Goal: Complete application form: Complete application form

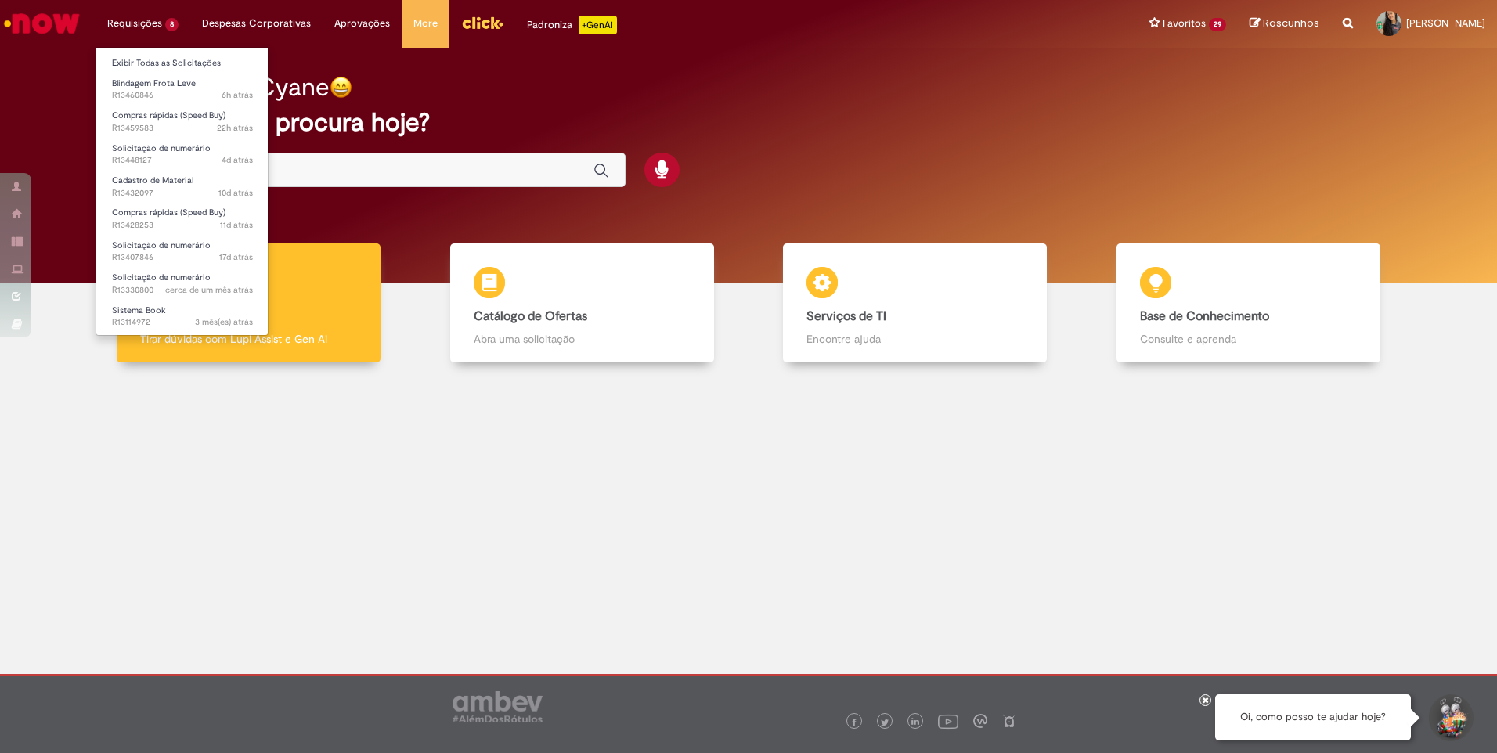
click at [137, 12] on li "Requisições 8 Exibir Todas as Solicitações Blindagem Frota Leve 6h atrás 6 hora…" at bounding box center [143, 23] width 95 height 47
click at [197, 124] on span "22h atrás 22 horas atrás R13459583" at bounding box center [182, 128] width 141 height 13
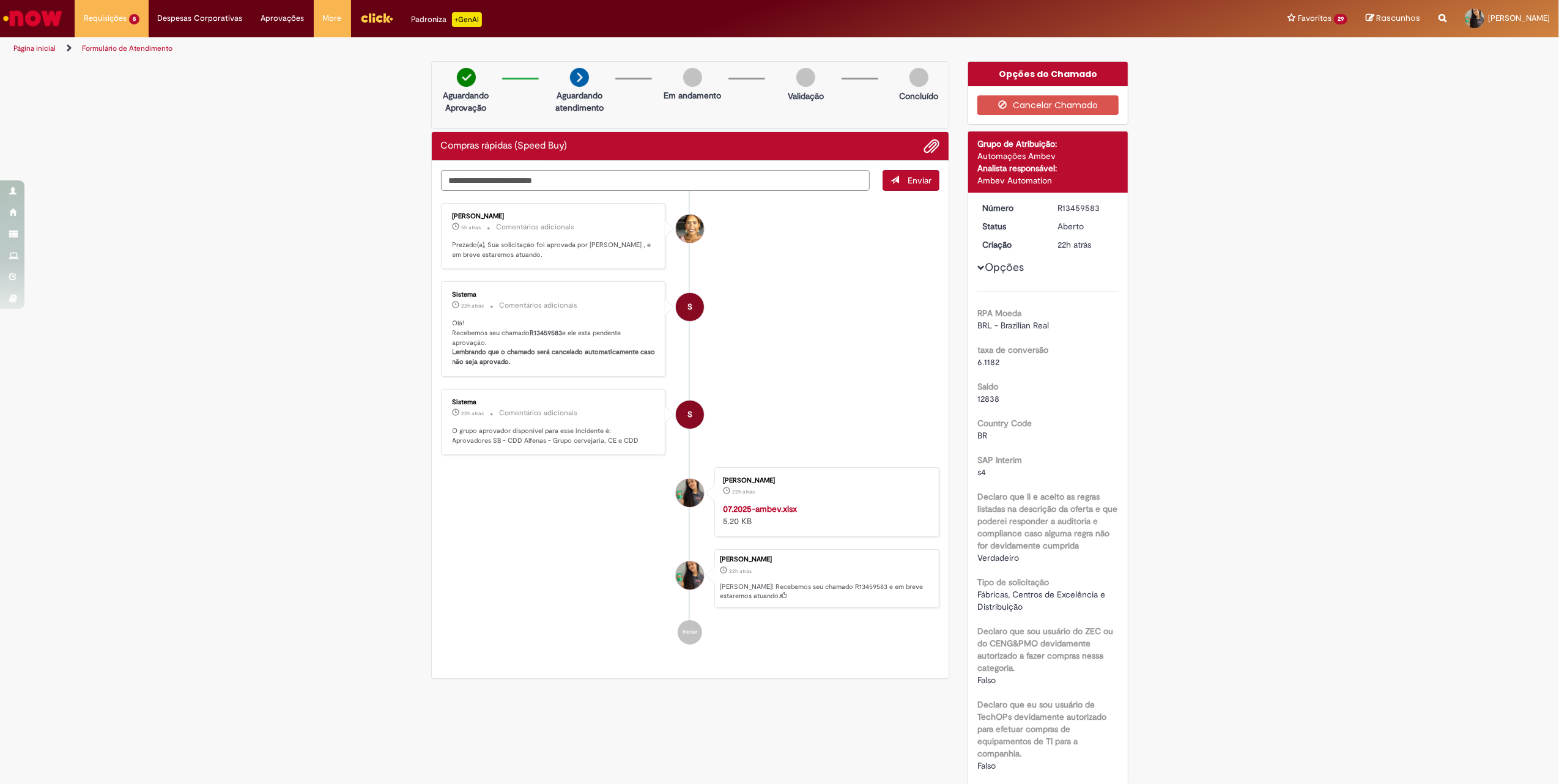
click at [577, 382] on ul "Ana Flavia Silva Moreira 5h atrás 5 horas atrás Comentários adicionais Prezado(…" at bounding box center [690, 423] width 499 height 466
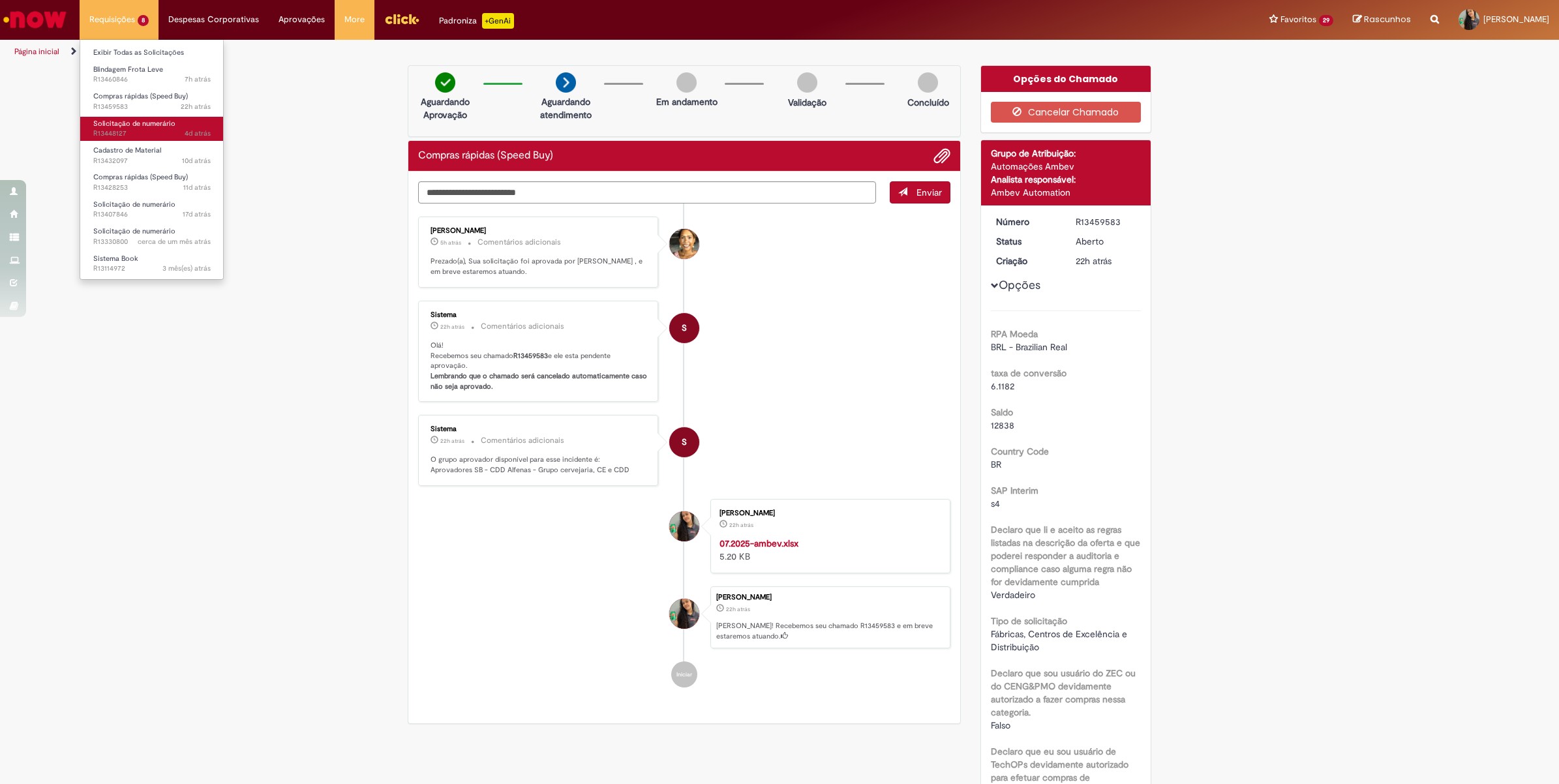
click at [137, 121] on span "Solicitação de numerário" at bounding box center [134, 124] width 82 height 10
click at [154, 92] on span "Compras rápidas (Speed Buy)" at bounding box center [141, 97] width 95 height 10
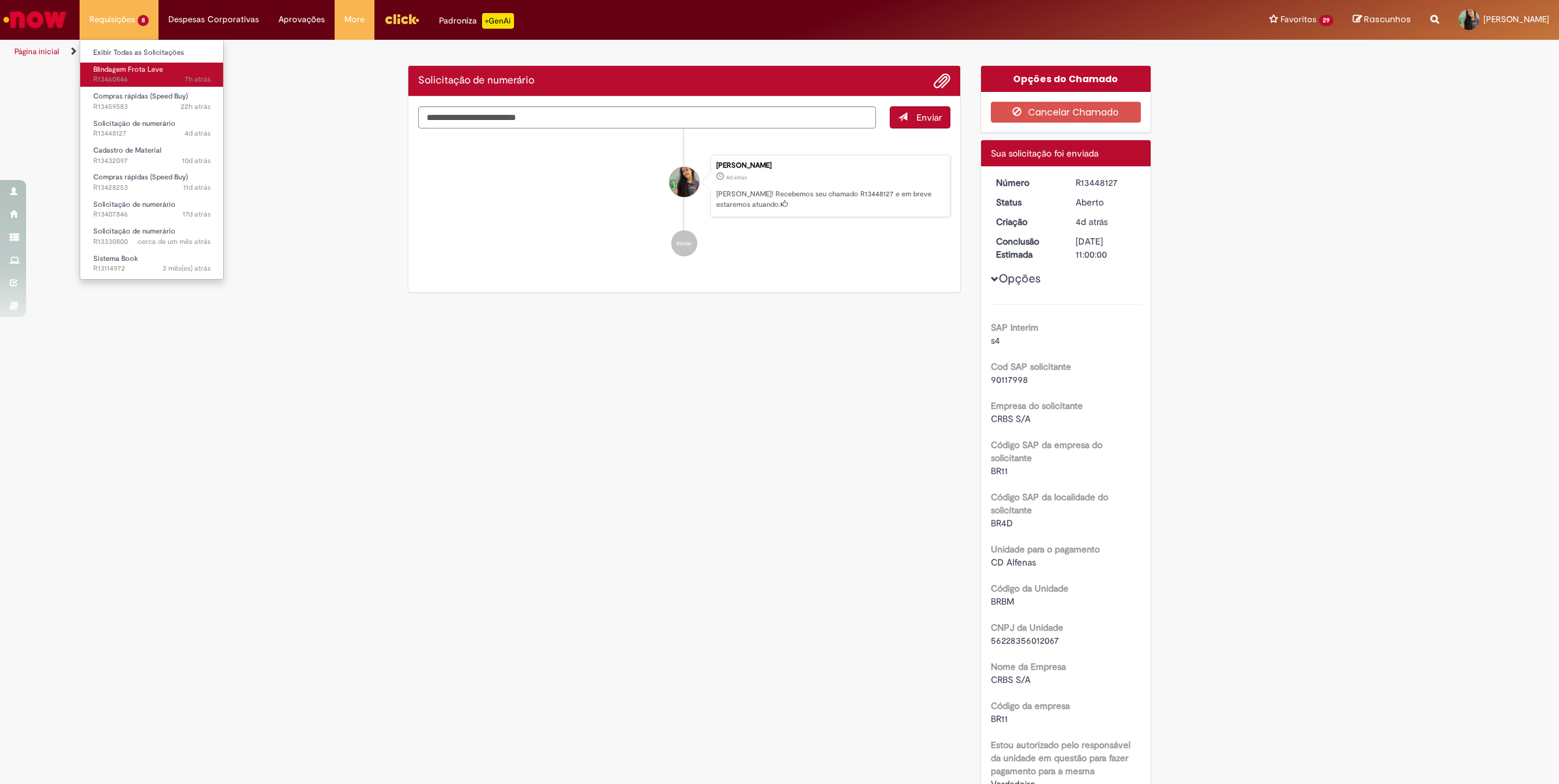
click at [158, 80] on span "7h atrás 7 horas atrás R13460846" at bounding box center [152, 79] width 117 height 11
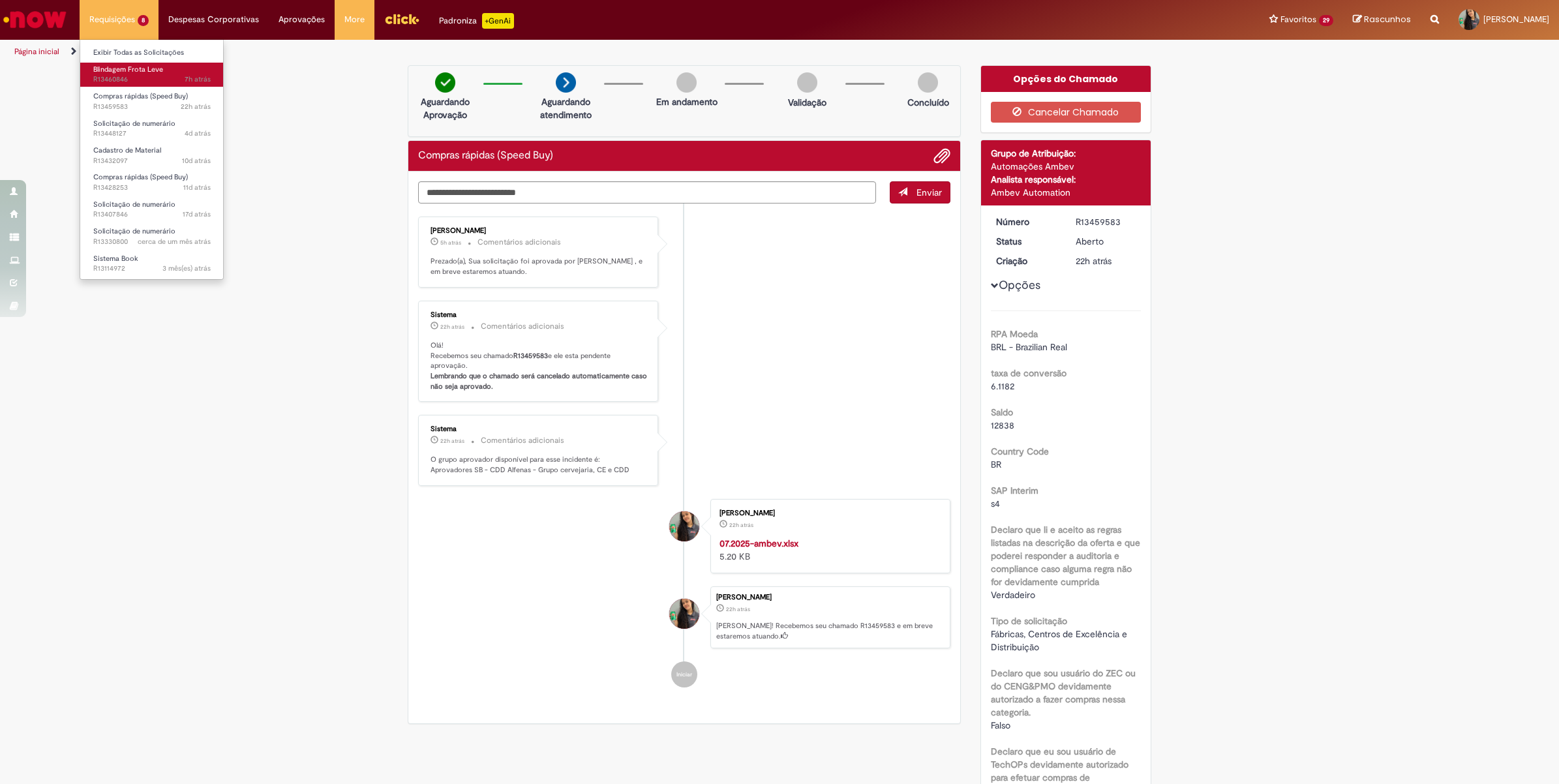
click at [158, 80] on span "7h atrás 7 horas atrás R13460846" at bounding box center [152, 79] width 117 height 11
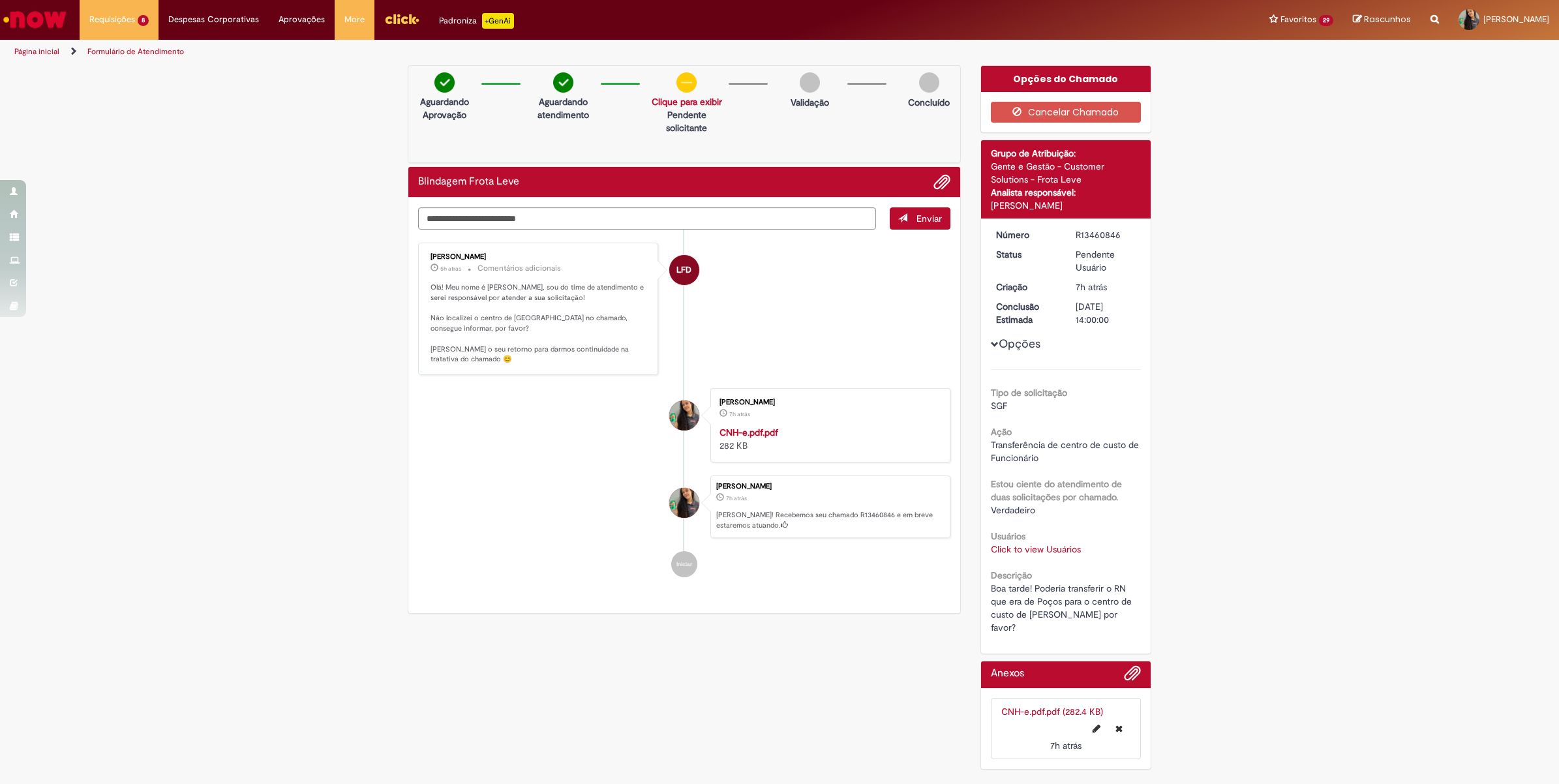
click at [1012, 548] on link "Click to view Usuários" at bounding box center [1036, 549] width 90 height 12
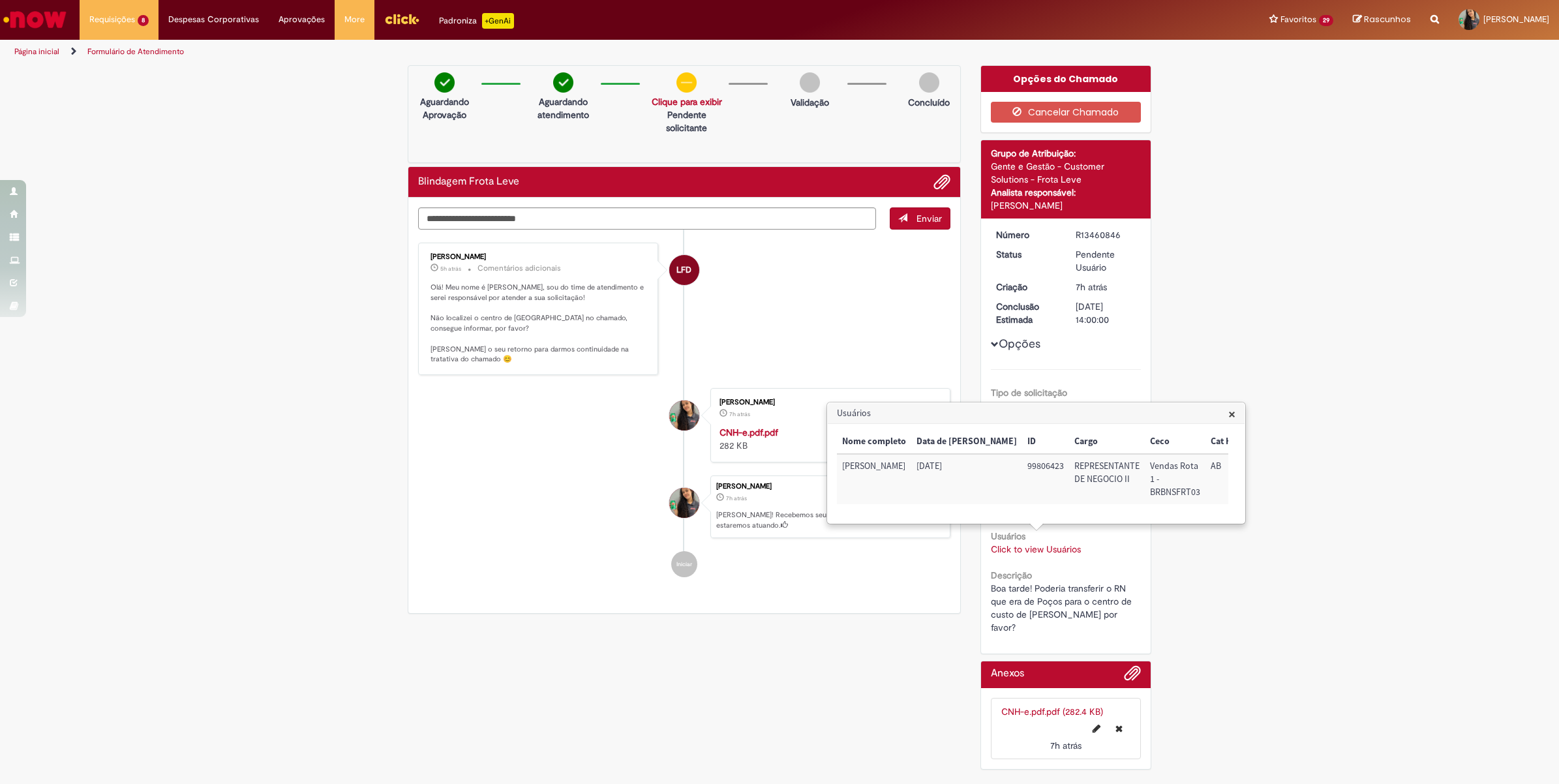
scroll to position [0, 301]
click at [898, 742] on div "Verificar Código de Barras Aguardando Aprovação Aguardando atendimento Solicita…" at bounding box center [780, 420] width 763 height 711
click at [914, 613] on div "Enviar LFD Leticia Ferreira Dantas De Almeida 5h atrás 5 horas atrás Comentário…" at bounding box center [684, 405] width 552 height 416
click at [621, 207] on div "Enviar LFD Leticia Ferreira Dantas De Almeida 5h atrás 5 horas atrás Comentário…" at bounding box center [684, 405] width 552 height 416
click at [628, 217] on textarea "Digite sua mensagem aqui..." at bounding box center [647, 218] width 458 height 22
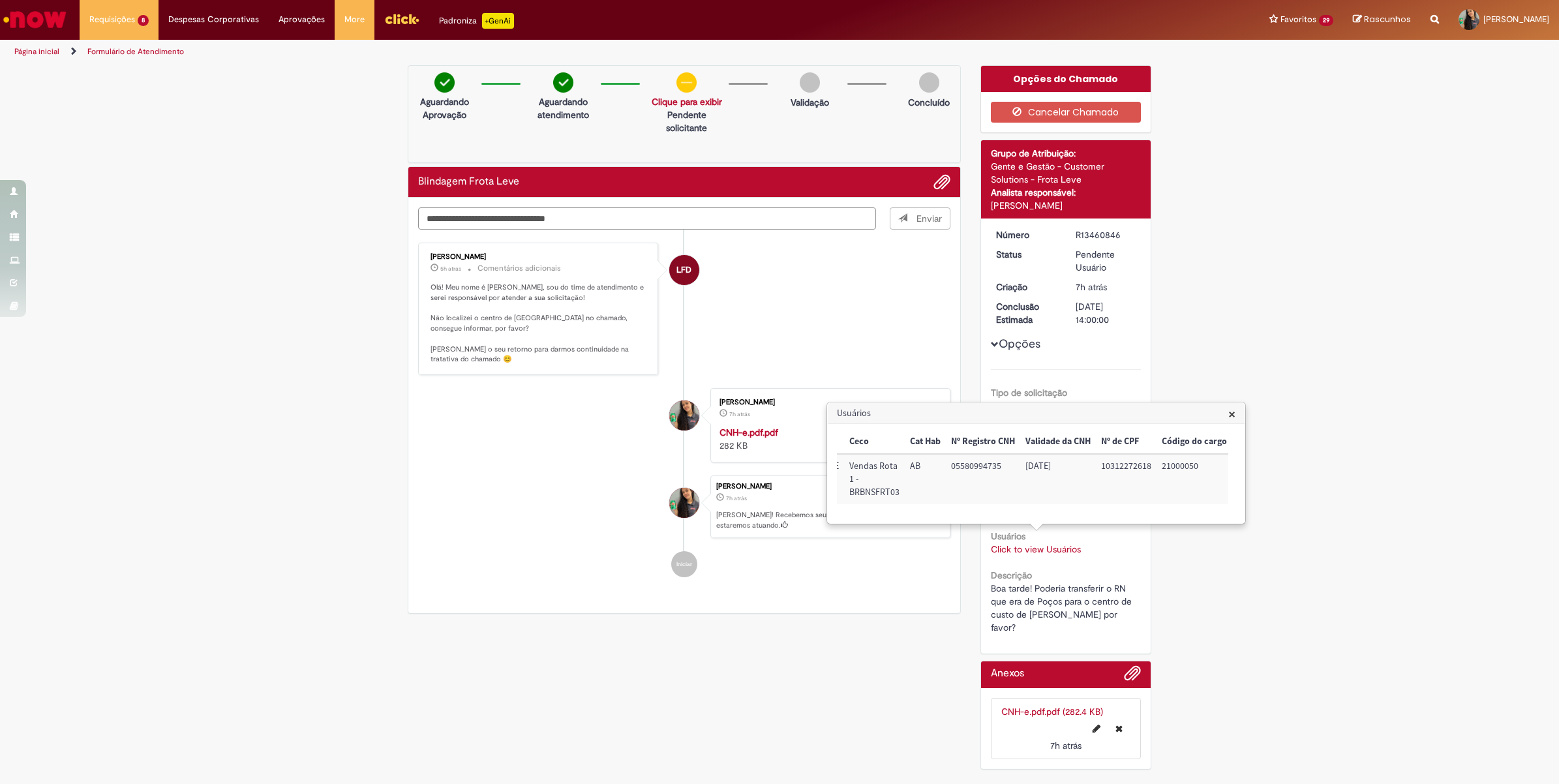
type textarea "**********"
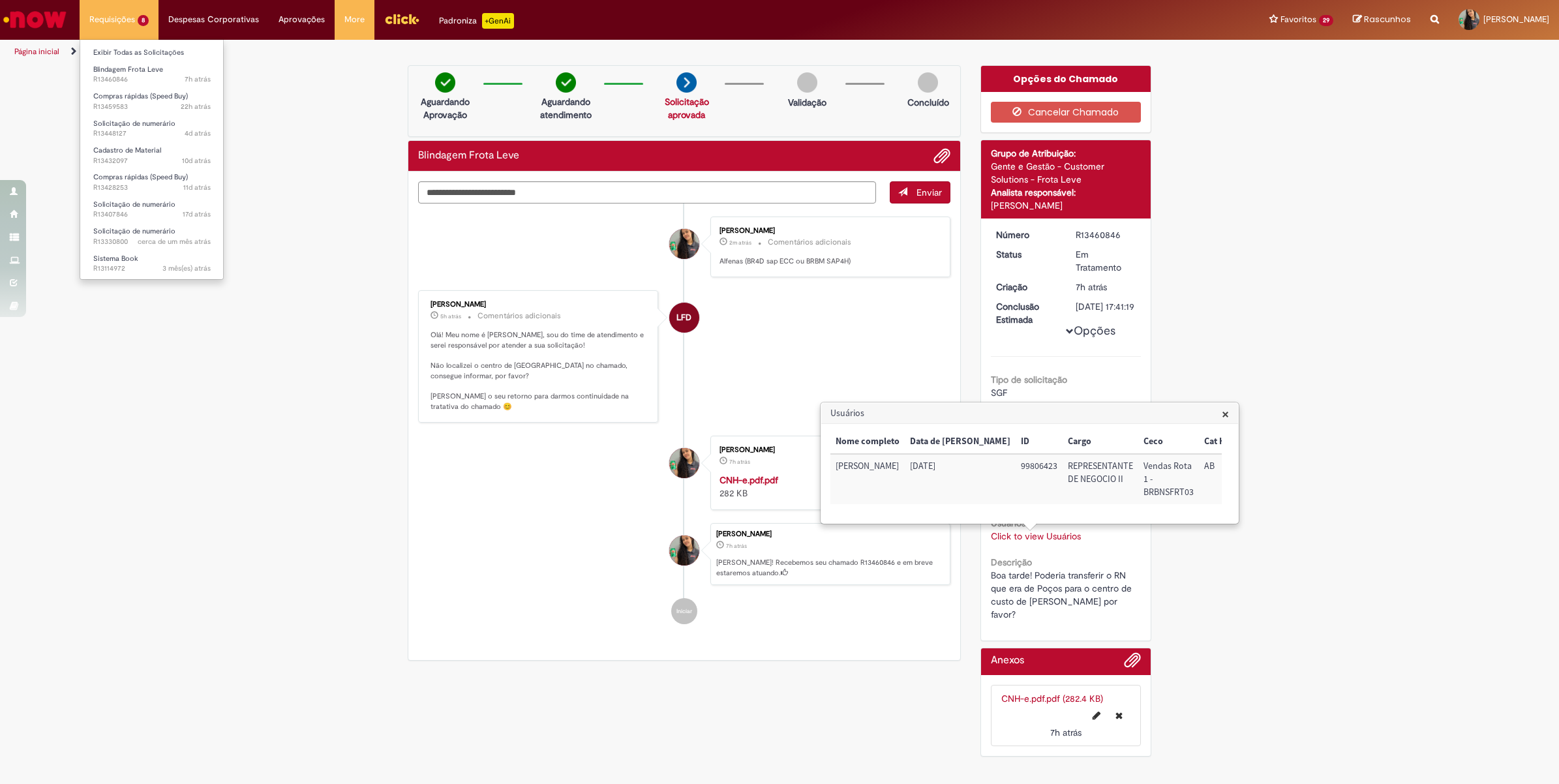
click at [134, 32] on li "Requisições 8 Exibir Todas as Solicitações Blindagem Frota Leve 7h atrás 7 hora…" at bounding box center [119, 19] width 79 height 39
click at [155, 232] on span "Solicitação de numerário" at bounding box center [134, 232] width 82 height 10
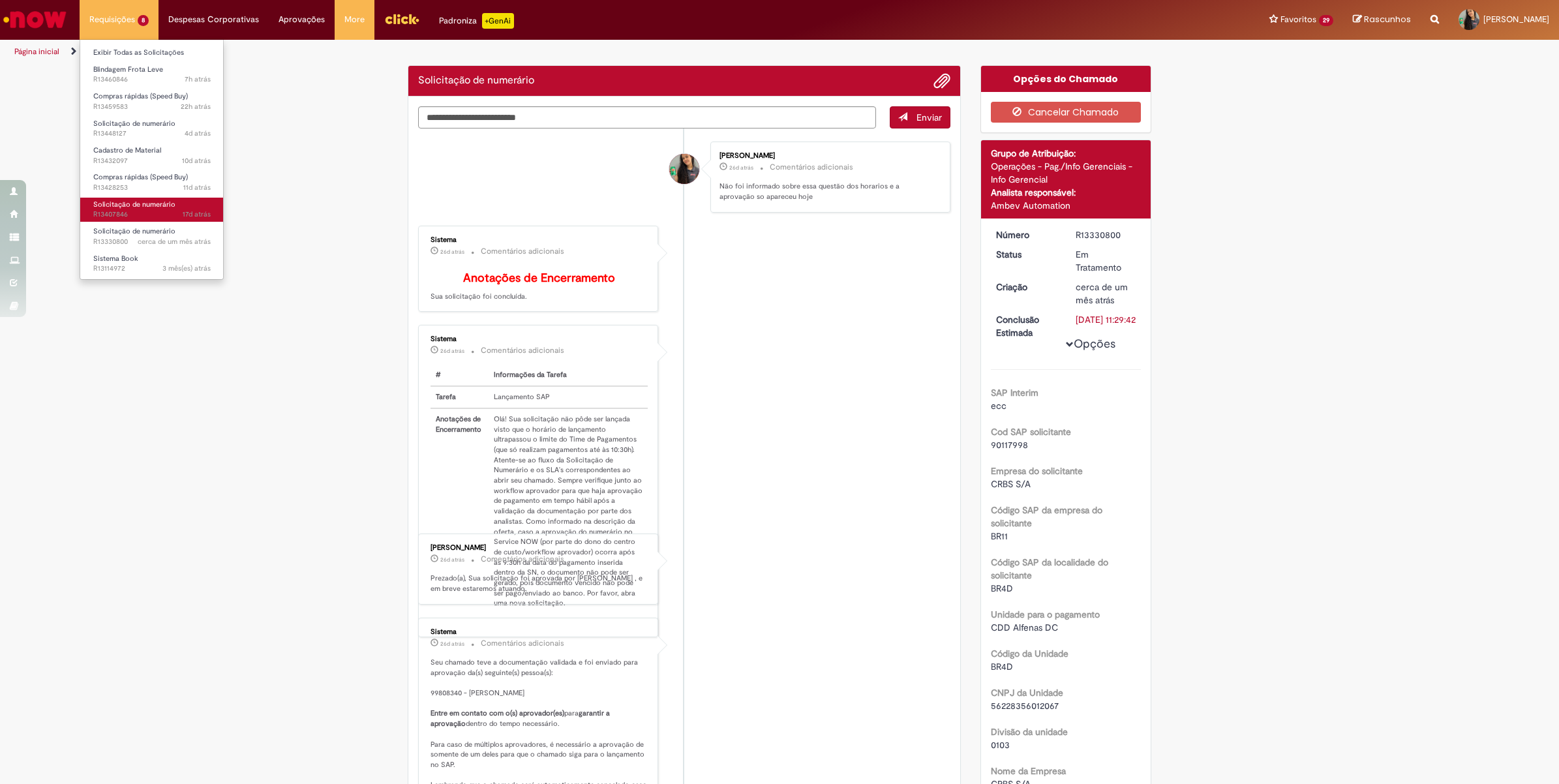
click at [170, 206] on span "Solicitação de numerário" at bounding box center [134, 205] width 82 height 10
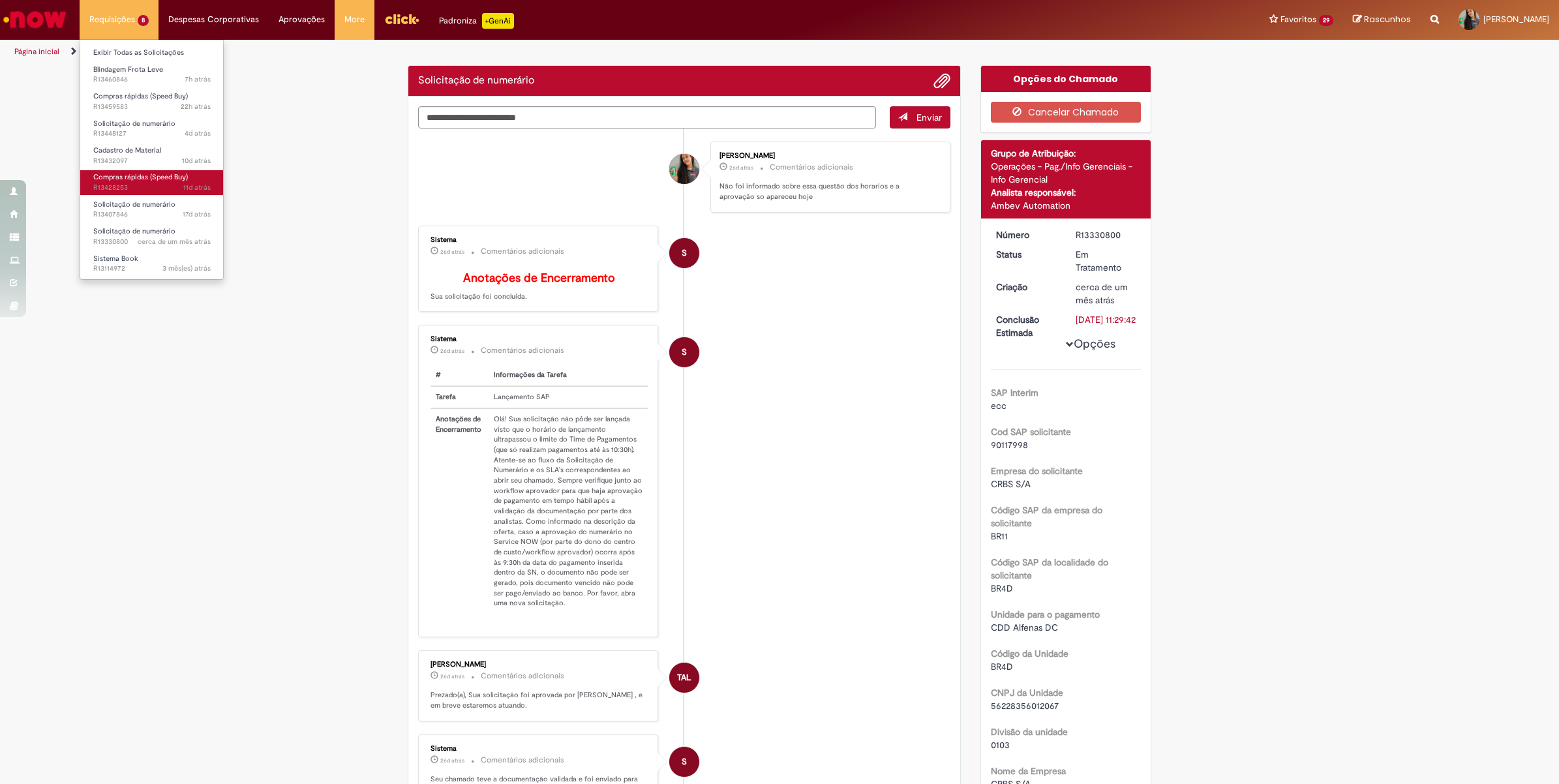
click at [172, 182] on span "Compras rápidas (Speed Buy)" at bounding box center [141, 177] width 95 height 10
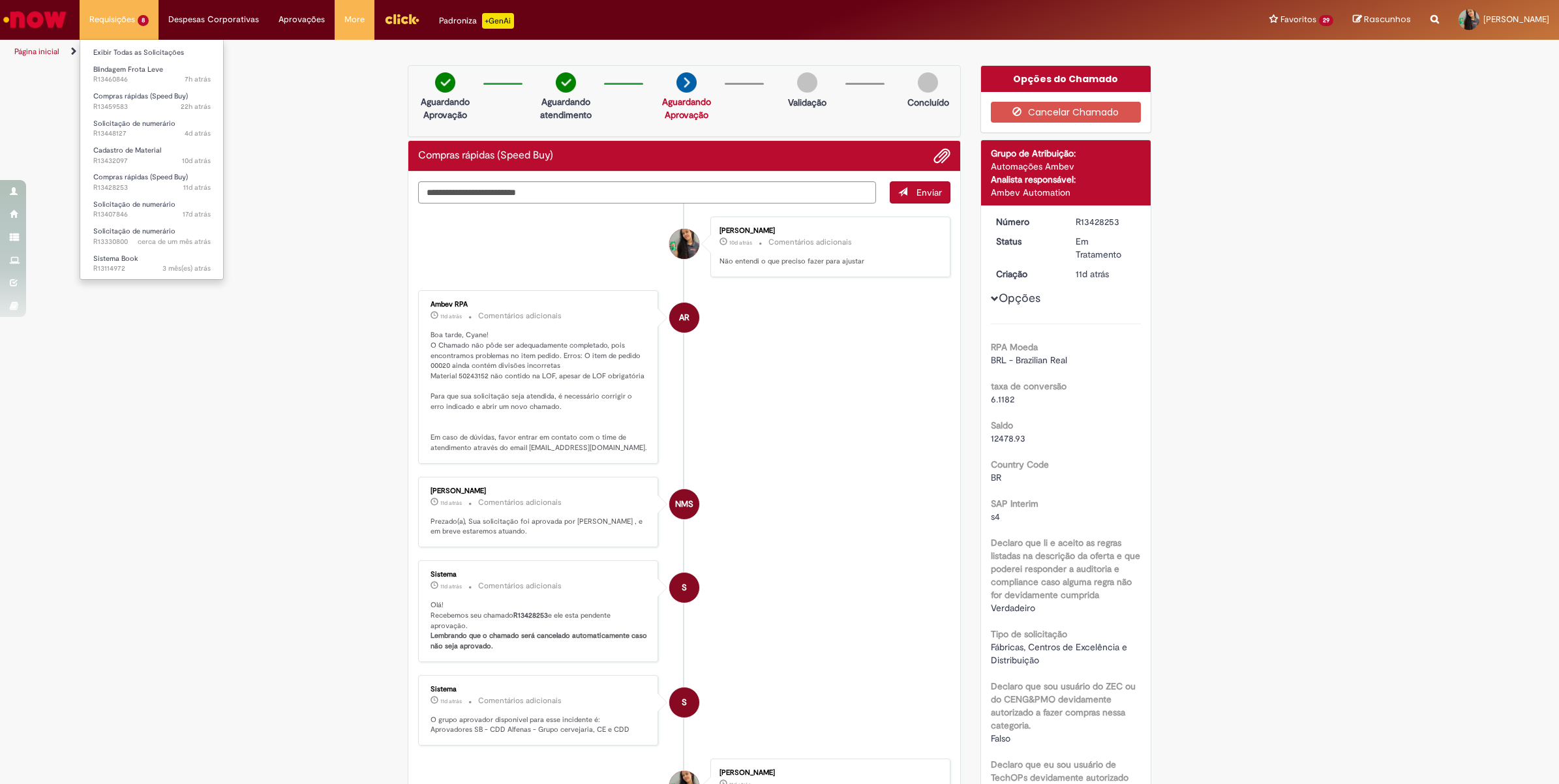
click at [136, 60] on li "Blindagem Frota Leve 7h atrás 7 horas atrás R13460846" at bounding box center [152, 73] width 143 height 27
click at [138, 53] on link "Exibir Todas as Solicitações" at bounding box center [152, 52] width 143 height 14
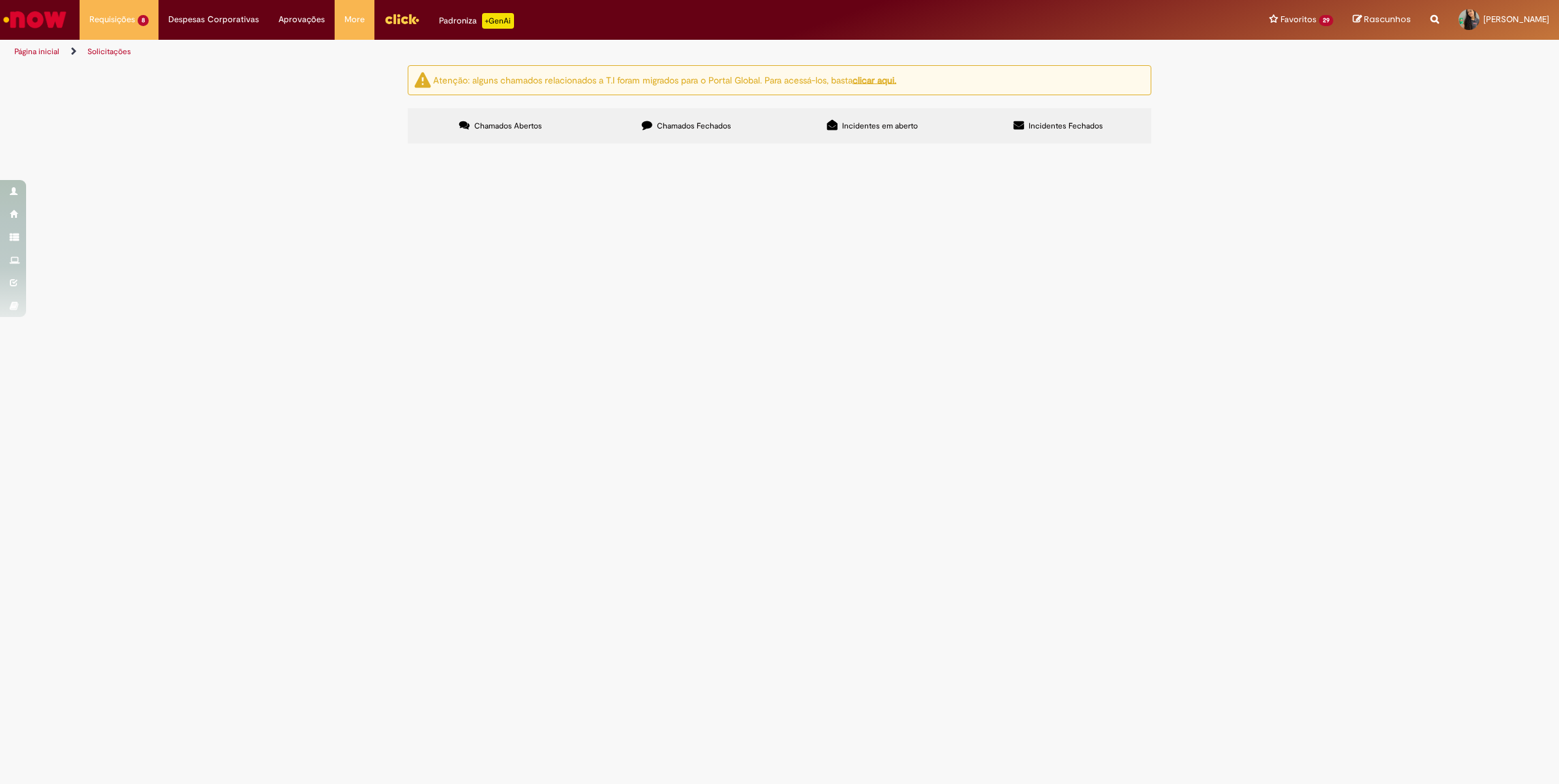
click at [692, 137] on label "Chamados Fechados" at bounding box center [687, 126] width 186 height 35
click at [0, 0] on span "Bom dia! Foi lançado em duplicidade essa Nota fiscal, por isso preciso que esto…" at bounding box center [0, 0] width 0 height 0
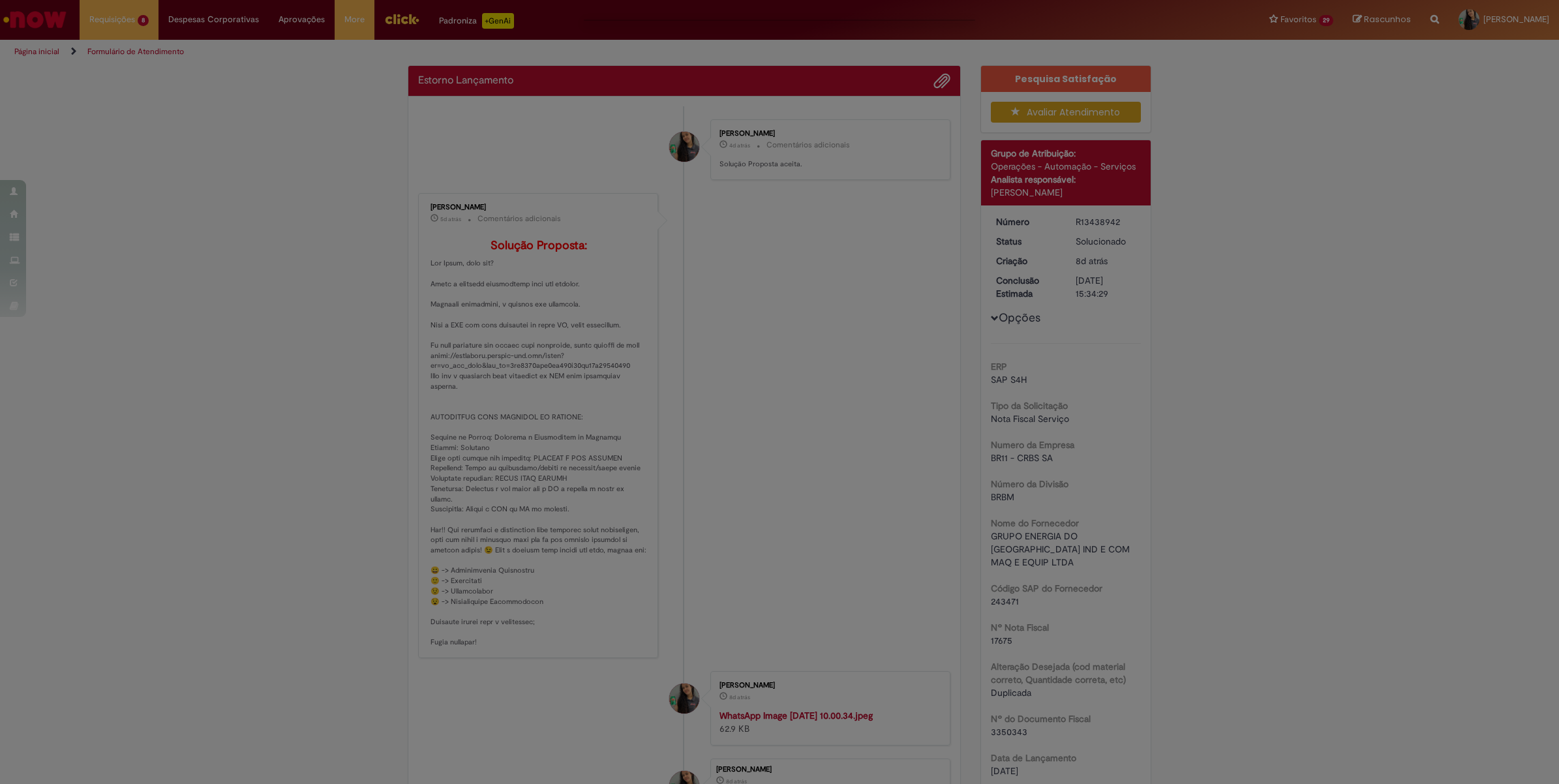
click at [552, 480] on div "Feedback" at bounding box center [779, 392] width 1559 height 784
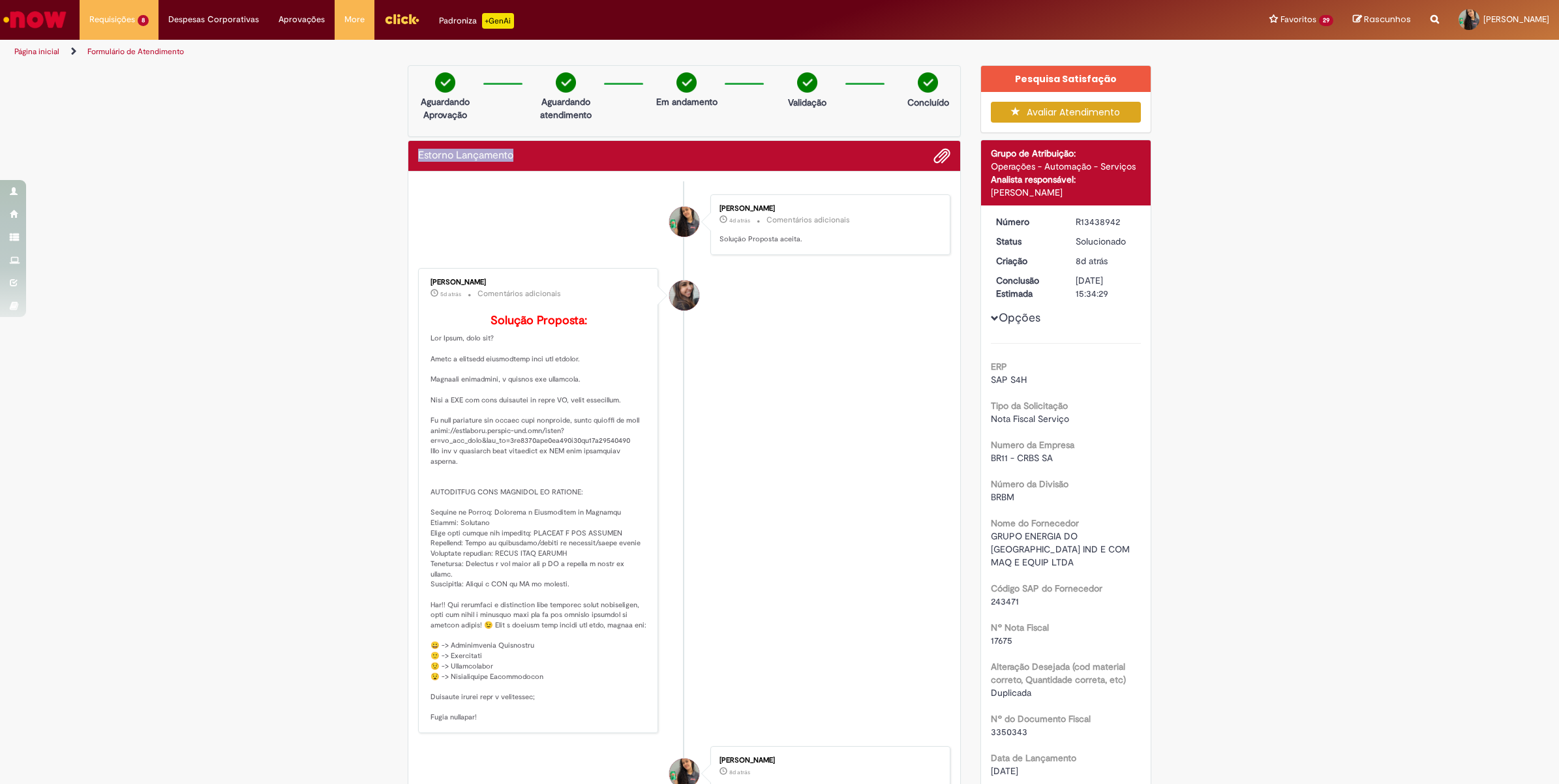
drag, startPoint x: 516, startPoint y: 77, endPoint x: 402, endPoint y: 155, distance: 138.1
click at [408, 155] on div "Estorno Lançamento" at bounding box center [684, 156] width 552 height 31
copy h2 "Estorno Lançamento"
click at [27, 32] on img "Ir para a Homepage" at bounding box center [35, 19] width 67 height 26
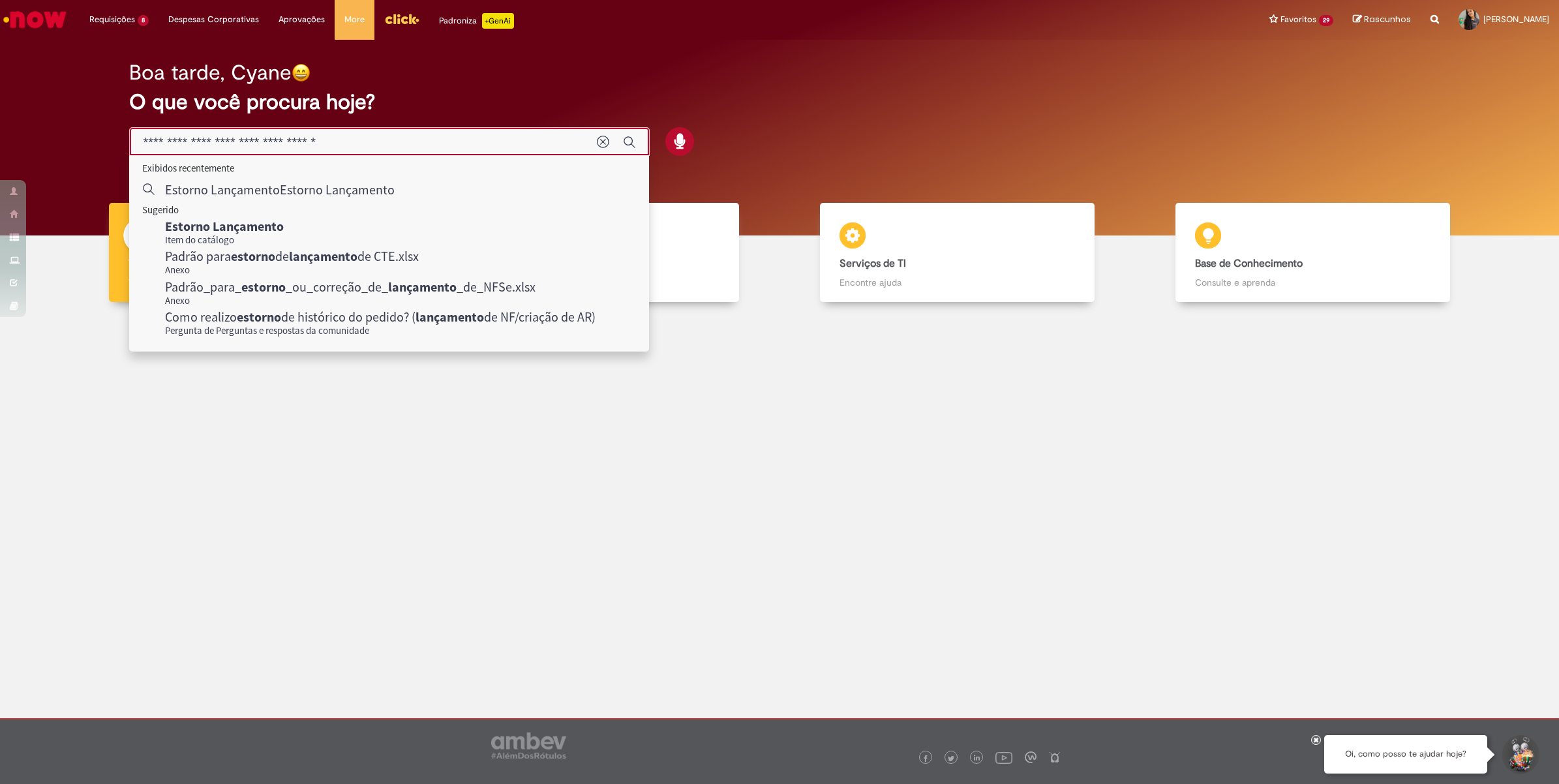
drag, startPoint x: 529, startPoint y: 139, endPoint x: 0, endPoint y: 153, distance: 529.2
click at [0, 153] on html "Pular para o conteúdo da página Requisições 8 Exibir Todas as Solicitações Blin…" at bounding box center [779, 392] width 1559 height 784
type input "**********"
click at [631, 141] on icon "Enviar pesquisa" at bounding box center [630, 142] width 13 height 13
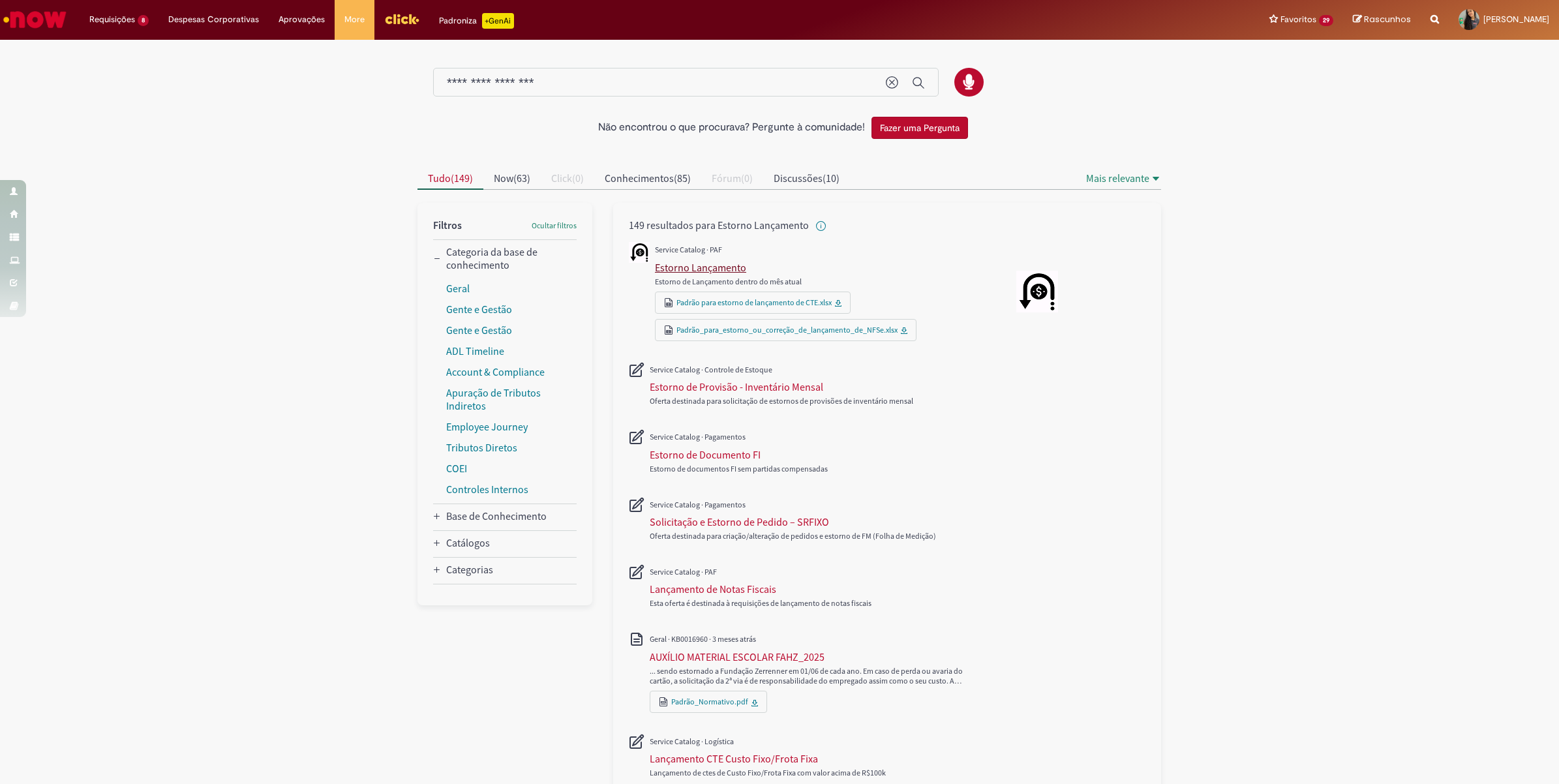
click at [717, 272] on div "Estorno Lançamento" at bounding box center [701, 267] width 92 height 13
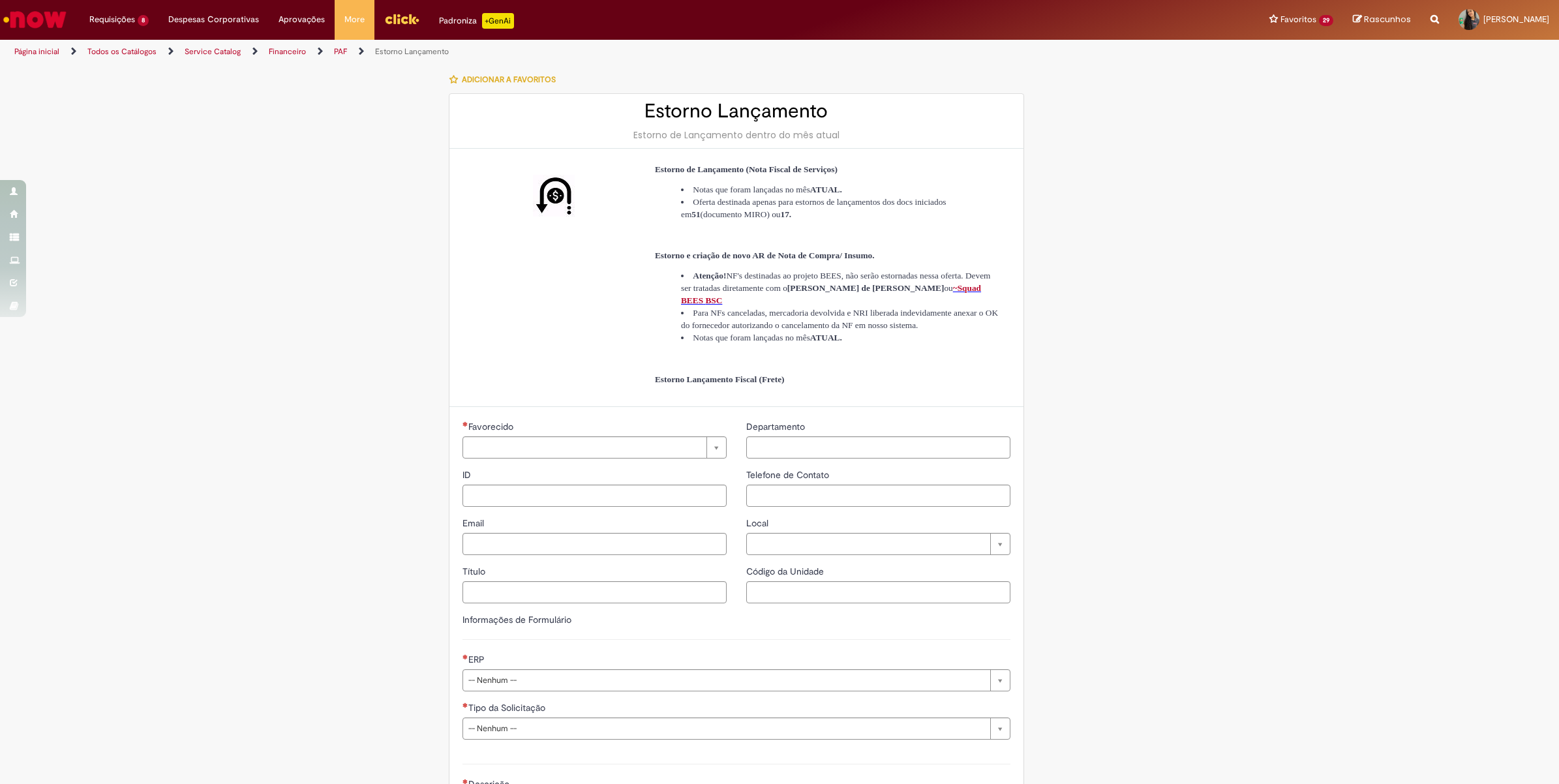
type input "********"
type input "**********"
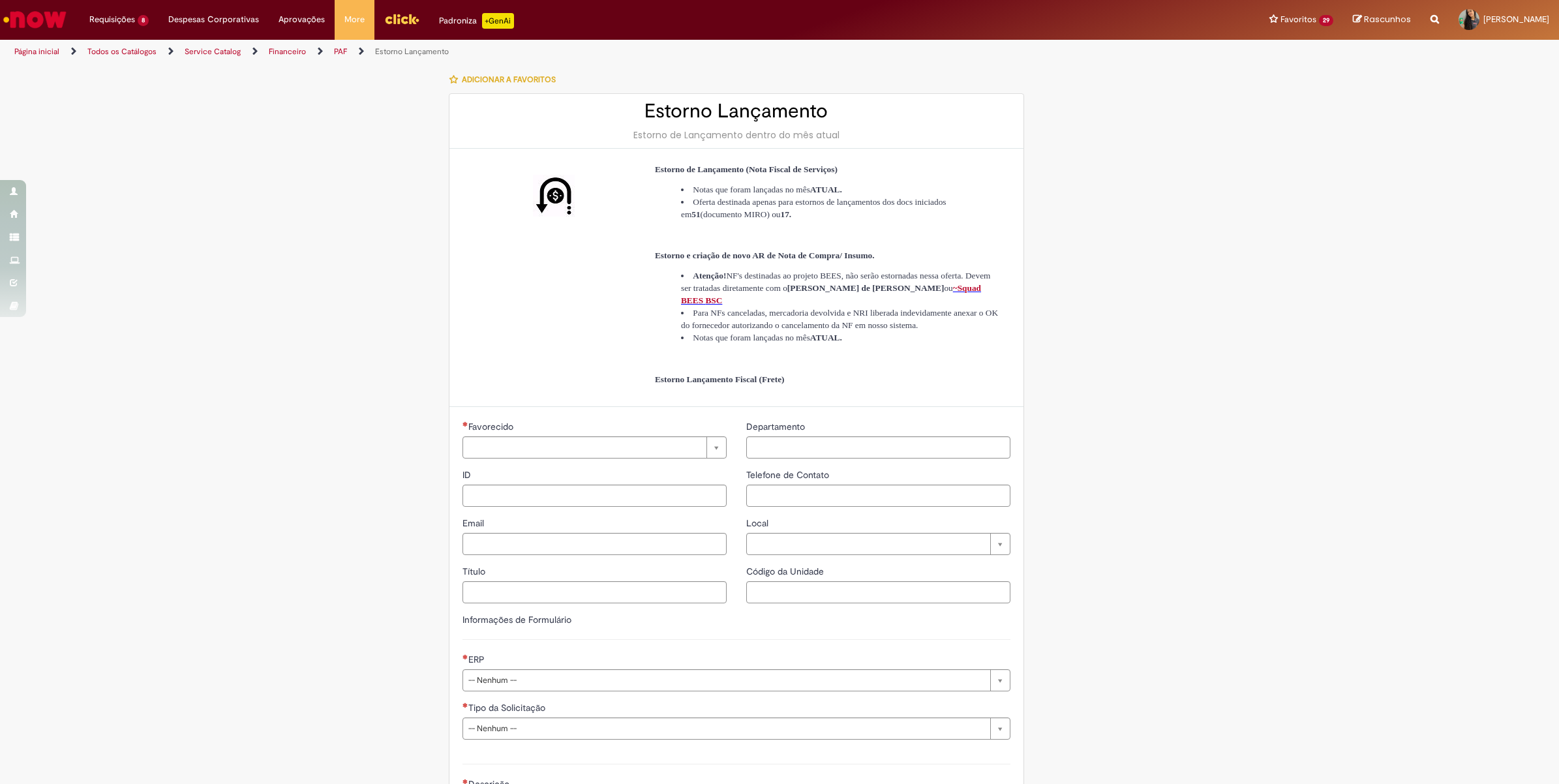
type input "****"
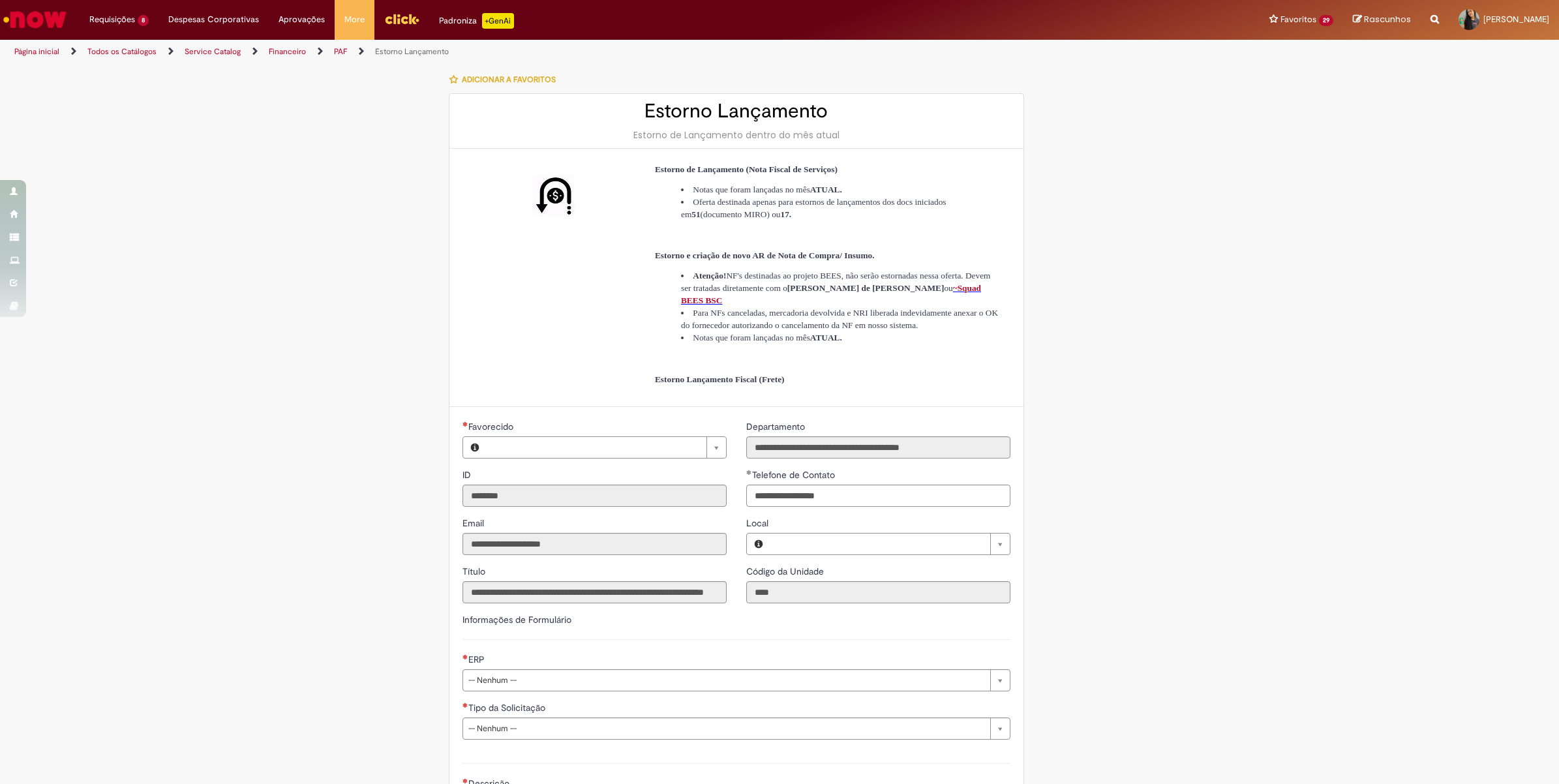
type input "**********"
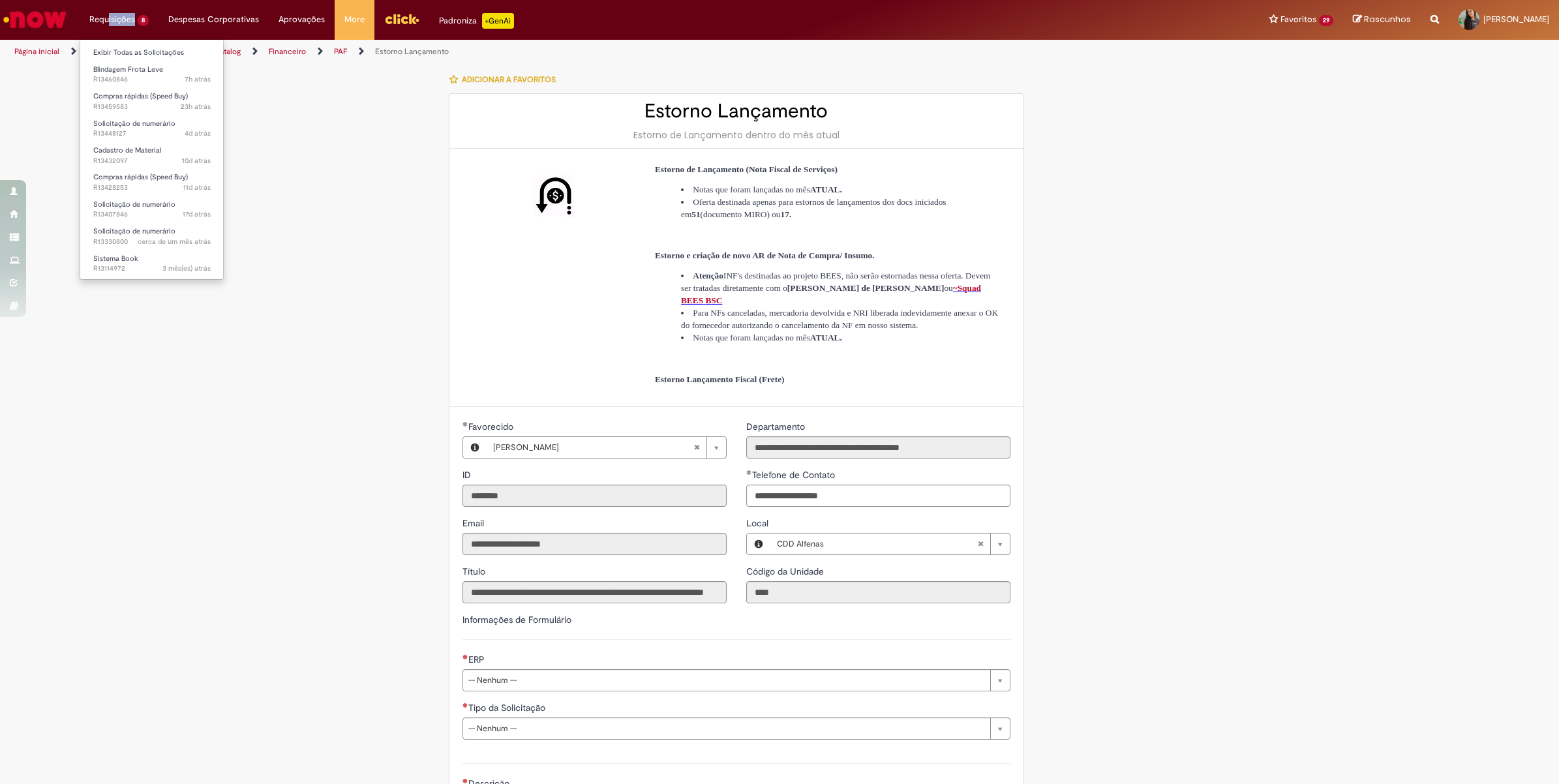
drag, startPoint x: 101, startPoint y: 24, endPoint x: 111, endPoint y: 20, distance: 10.8
click at [111, 20] on li "Requisições 8 Exibir Todas as Solicitações Blindagem Frota Leve 7h atrás 7 hora…" at bounding box center [119, 19] width 79 height 39
drag, startPoint x: 111, startPoint y: 20, endPoint x: 93, endPoint y: 104, distance: 85.9
click at [93, 104] on span "23h atrás 23 horas atrás R13459583" at bounding box center [152, 107] width 117 height 11
click at [97, 102] on span "23h atrás 23 horas atrás R13459583" at bounding box center [152, 107] width 117 height 11
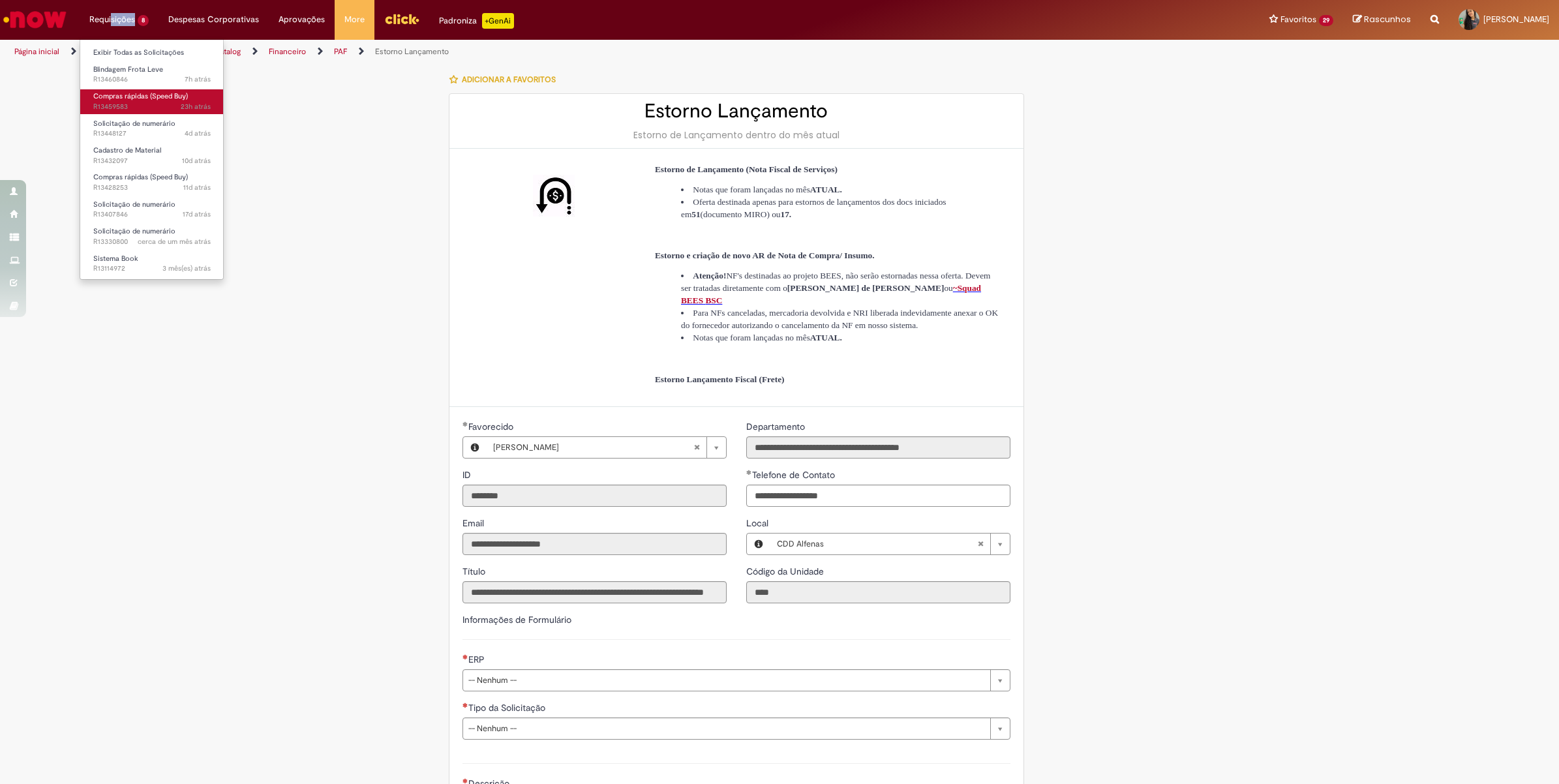
click at [147, 102] on span "23h atrás 23 horas atrás R13459583" at bounding box center [152, 107] width 117 height 11
